Goal: Task Accomplishment & Management: Manage account settings

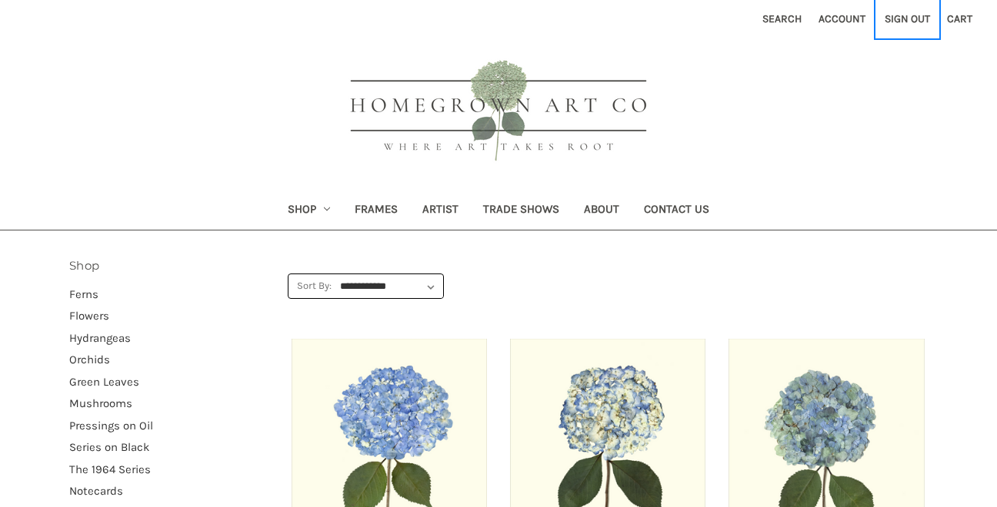
click at [907, 22] on link "Sign out" at bounding box center [907, 19] width 62 height 38
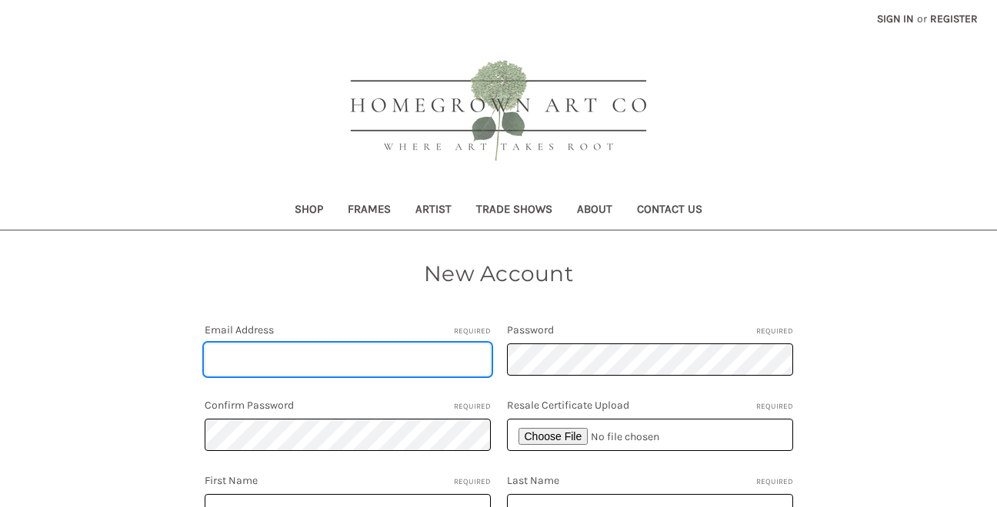
type input "[EMAIL_ADDRESS][DOMAIN_NAME]"
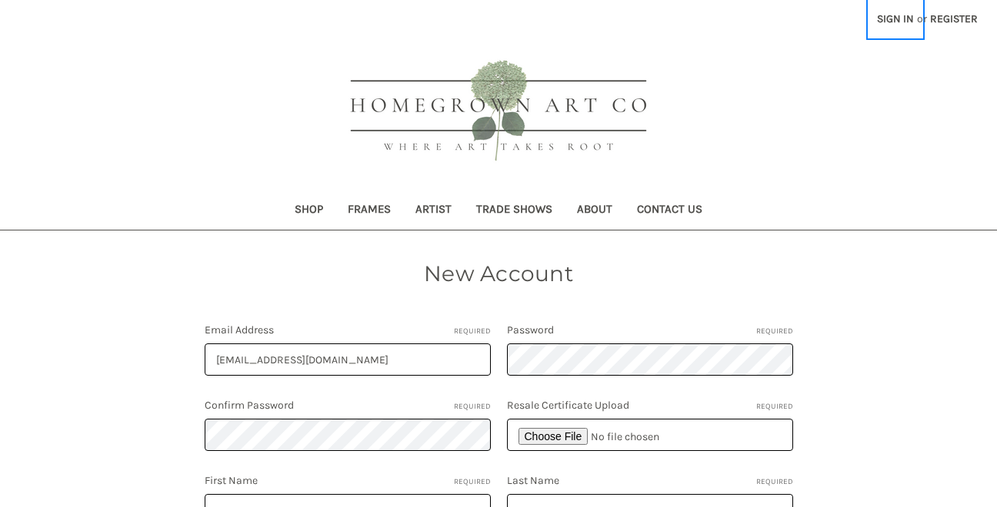
click at [888, 14] on link "Sign in" at bounding box center [895, 19] width 54 height 38
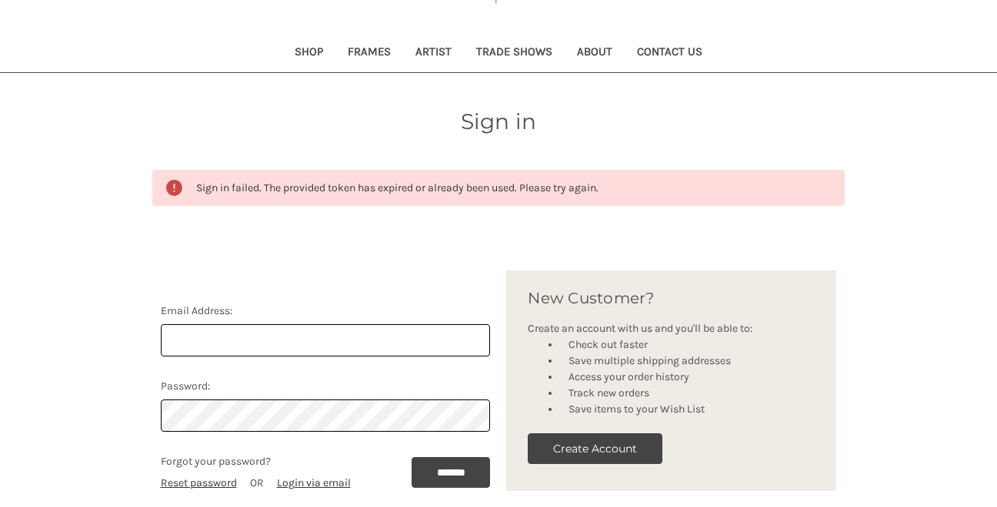
scroll to position [167, 0]
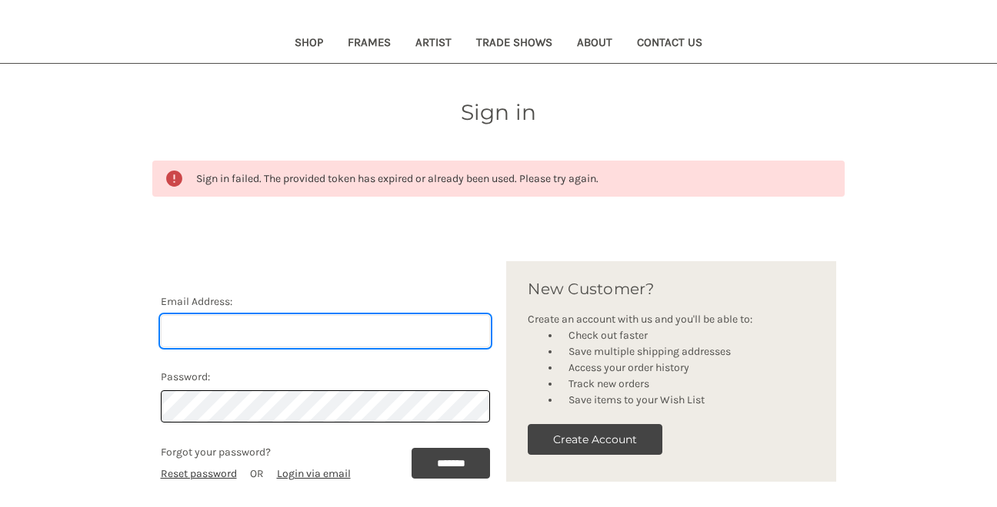
type input "[EMAIL_ADDRESS][DOMAIN_NAME]"
click at [458, 328] on input "mmwestmo@gmail.com" at bounding box center [326, 331] width 330 height 32
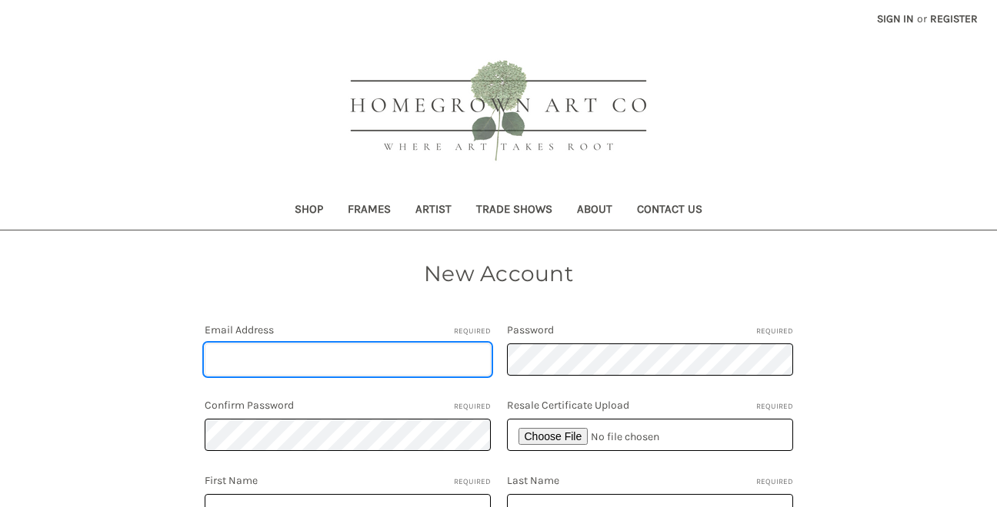
type input "[EMAIL_ADDRESS][DOMAIN_NAME]"
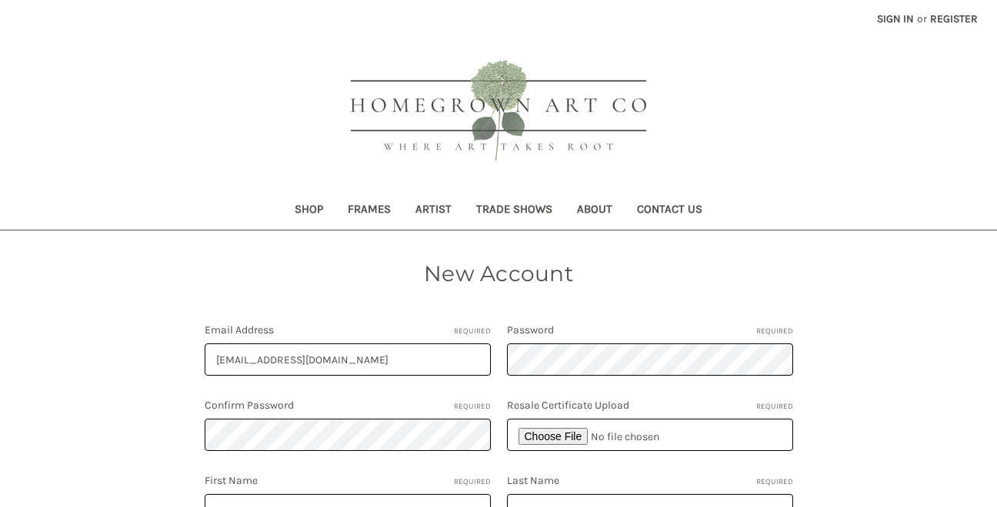
click at [892, 18] on link "Sign in" at bounding box center [895, 19] width 54 height 38
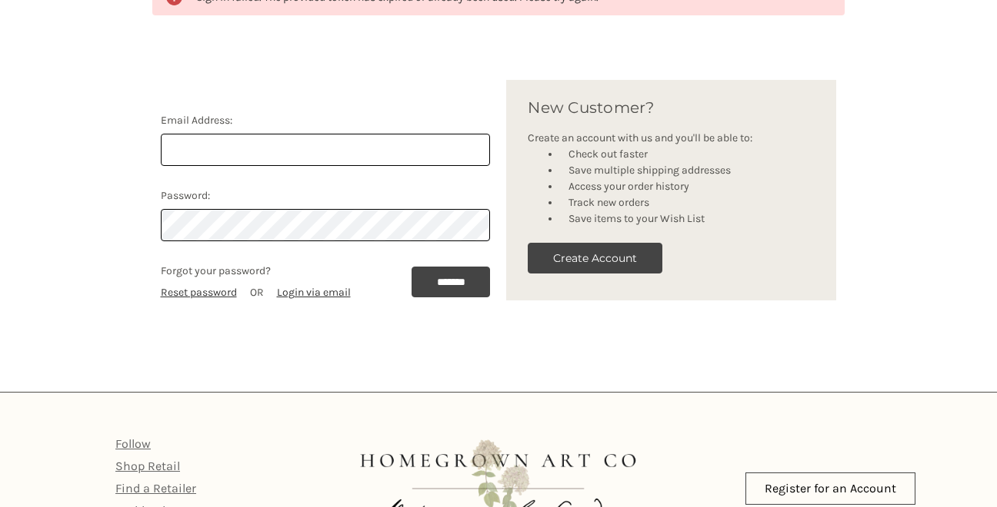
scroll to position [425, 0]
